Goal: Find specific page/section: Find specific page/section

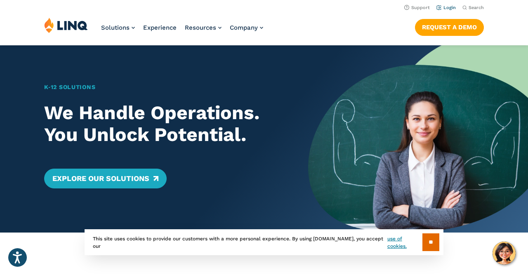
click at [444, 7] on link "Login" at bounding box center [445, 7] width 19 height 5
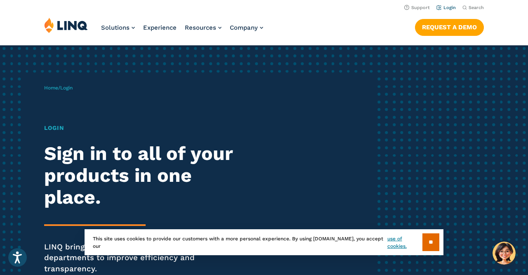
click at [448, 6] on link "Login" at bounding box center [445, 7] width 19 height 5
click at [438, 243] on input "**" at bounding box center [430, 242] width 17 height 18
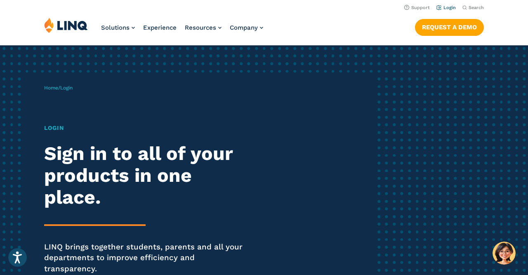
click at [453, 6] on link "Login" at bounding box center [445, 7] width 19 height 5
click at [445, 6] on link "Login" at bounding box center [445, 7] width 19 height 5
click at [442, 8] on link "Login" at bounding box center [445, 7] width 19 height 5
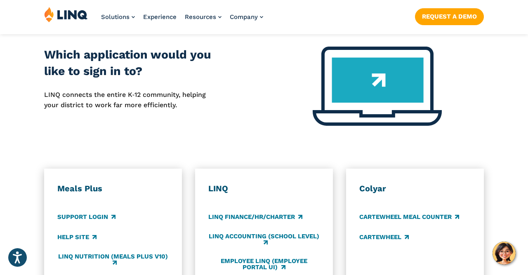
scroll to position [349, 0]
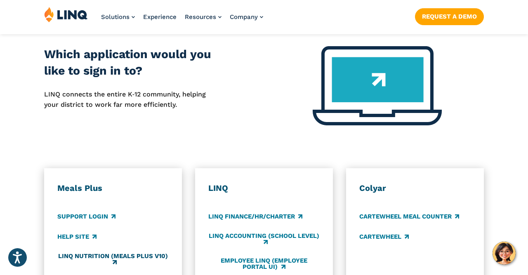
click at [146, 253] on link "LINQ Nutrition (Meals Plus v10)" at bounding box center [112, 260] width 111 height 14
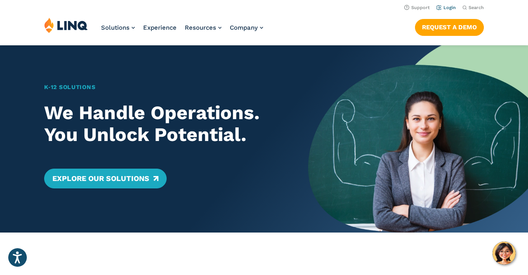
click at [445, 8] on link "Login" at bounding box center [445, 7] width 19 height 5
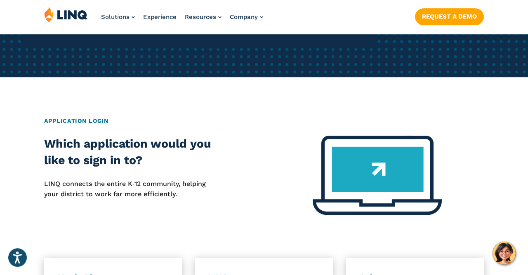
scroll to position [260, 0]
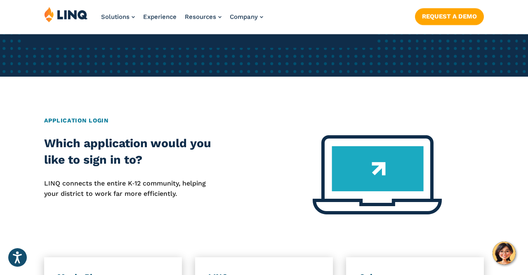
click at [189, 83] on div "Home / Login Login Sign in to all of your products in one place. LINQ brings to…" at bounding box center [264, 203] width 528 height 837
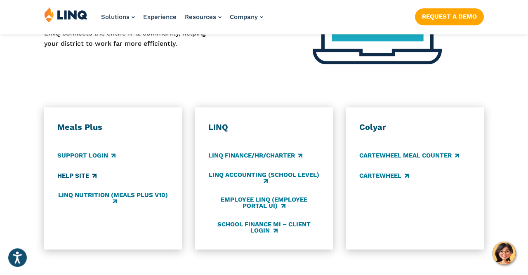
scroll to position [410, 0]
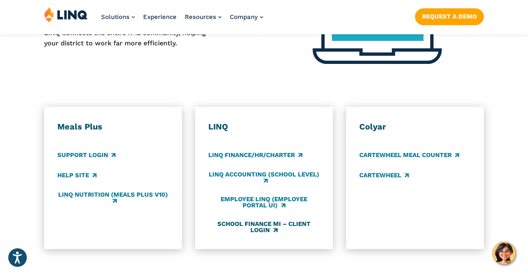
click at [256, 221] on link "School Finance MI – Client Login" at bounding box center [263, 228] width 111 height 14
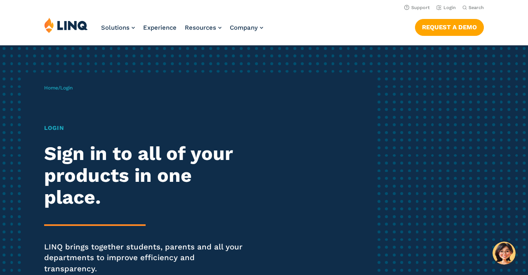
scroll to position [410, 0]
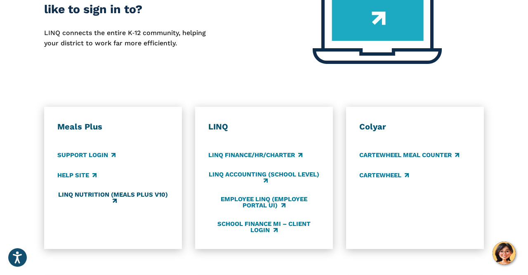
click at [103, 191] on link "LINQ Nutrition (Meals Plus v10)" at bounding box center [112, 198] width 111 height 14
